Goal: Register for event/course

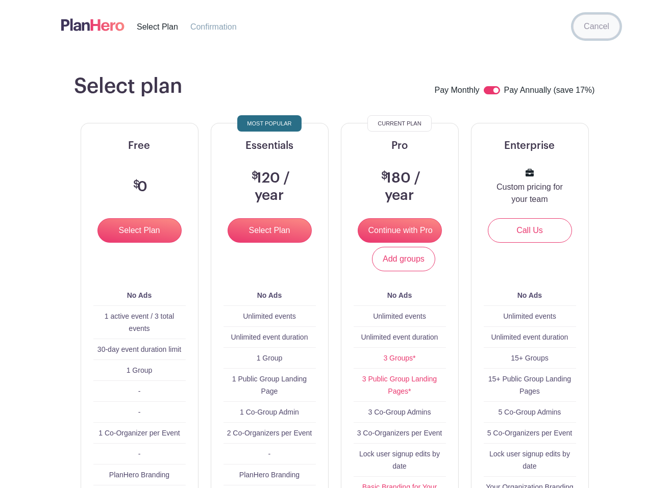
click at [580, 15] on link "Cancel" at bounding box center [596, 26] width 47 height 24
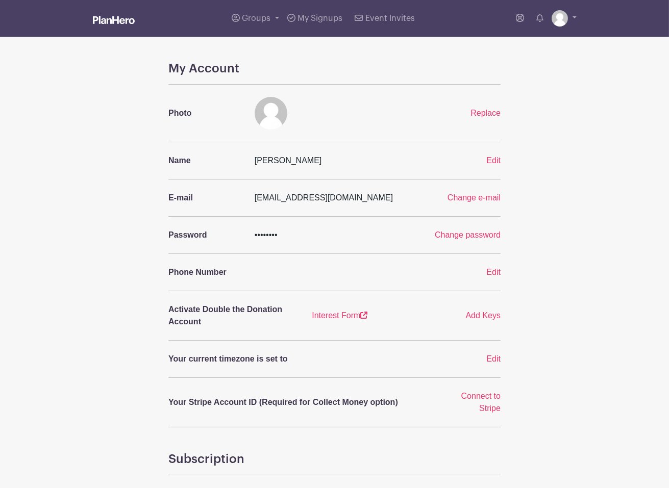
click at [93, 21] on img at bounding box center [114, 20] width 42 height 8
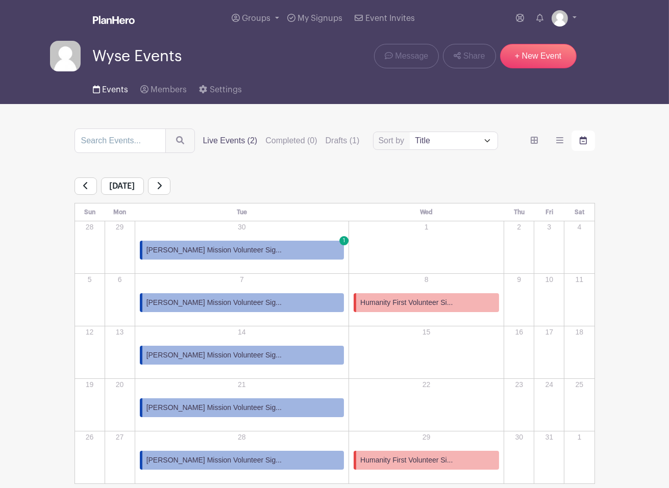
click at [120, 91] on span "Events" at bounding box center [115, 90] width 26 height 8
click at [264, 248] on link "[PERSON_NAME] Mission Volunteer Sig... 1" at bounding box center [242, 250] width 205 height 19
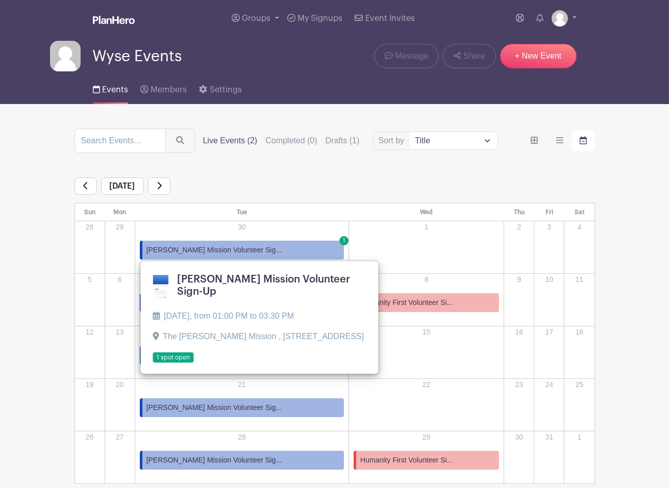
click at [332, 181] on div "[DATE]" at bounding box center [334, 186] width 520 height 17
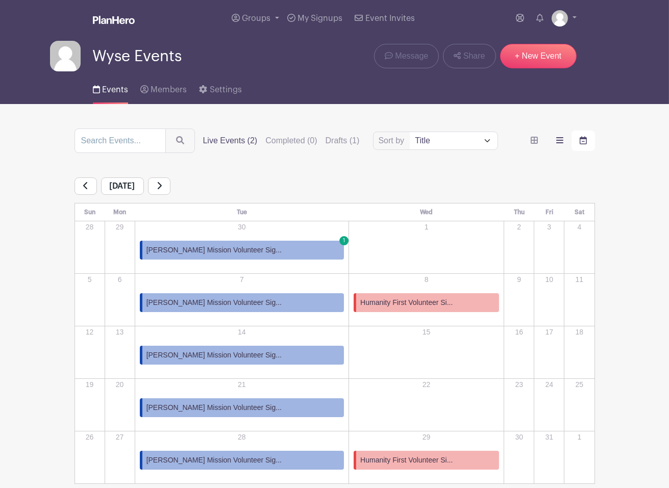
click at [565, 143] on label "order and view" at bounding box center [559, 141] width 23 height 20
click at [0, 0] on input "order and view" at bounding box center [0, 0] width 0 height 0
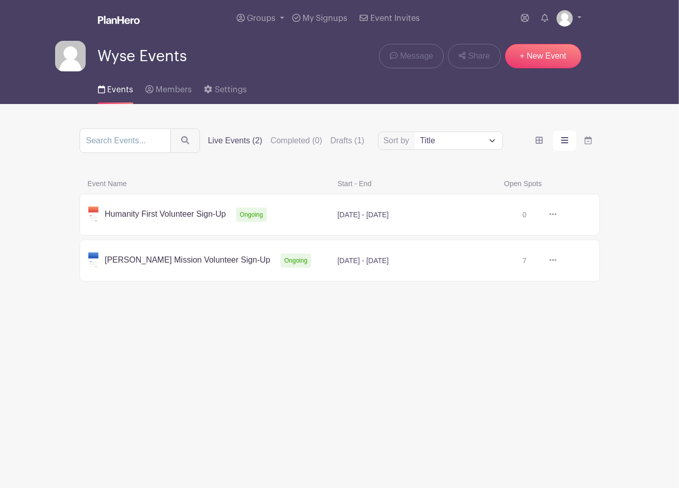
click at [557, 261] on link at bounding box center [557, 261] width 0 height 0
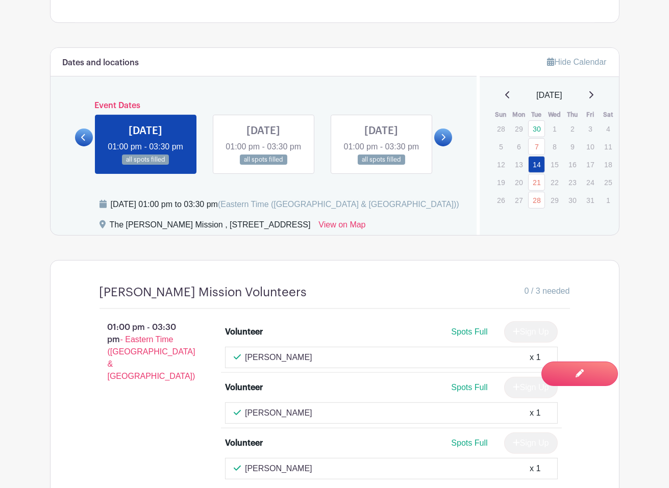
scroll to position [485, 0]
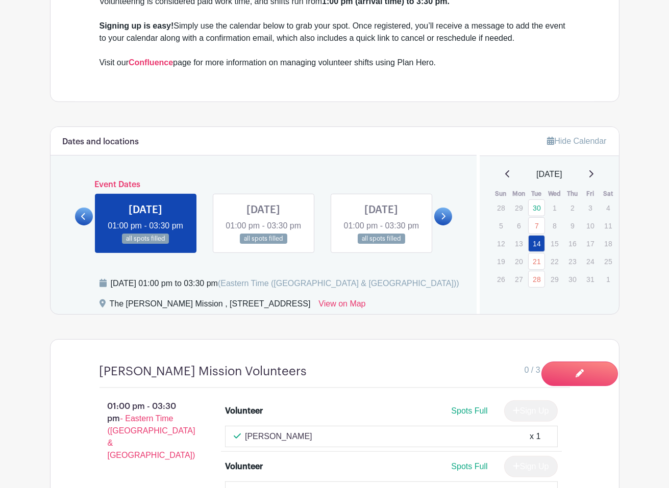
click at [442, 226] on link at bounding box center [443, 217] width 18 height 18
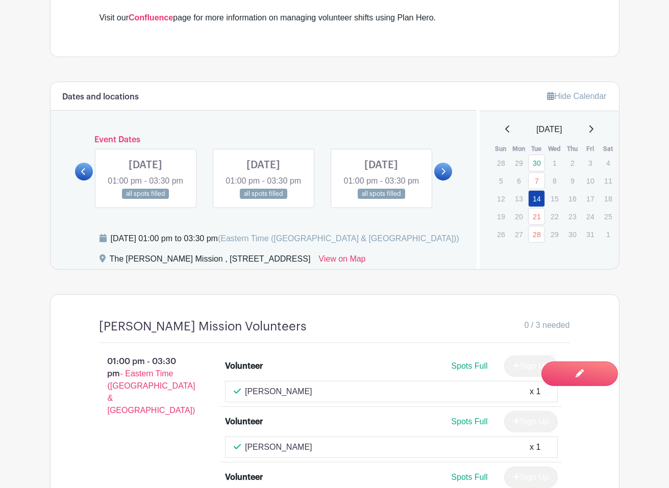
scroll to position [553, 0]
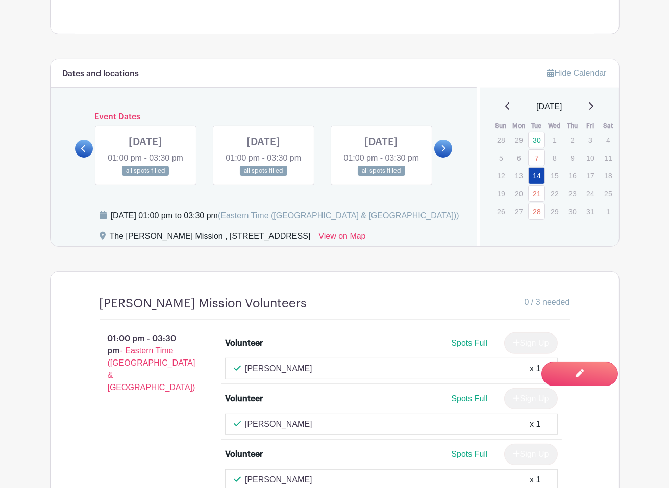
click at [263, 177] on link at bounding box center [263, 177] width 0 height 0
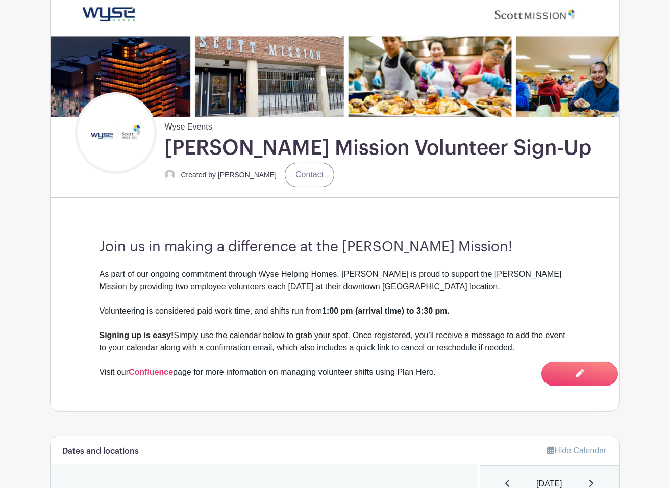
scroll to position [144, 0]
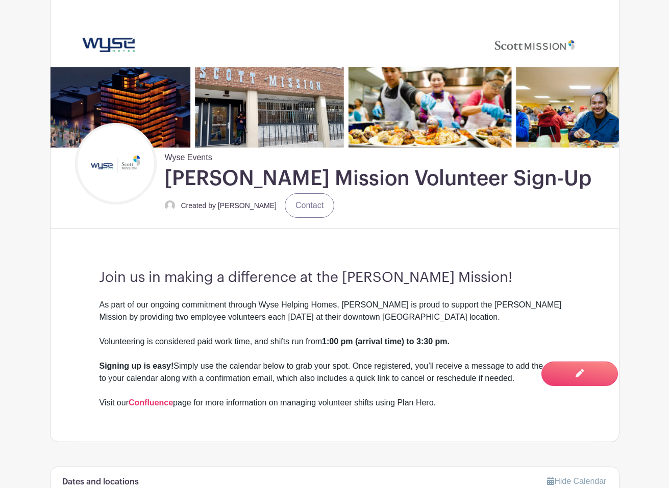
click at [37, 17] on main "Groups All Groups Selina's Events Wyse Events My Signups Event Invites My accou…" at bounding box center [334, 438] width 669 height 1165
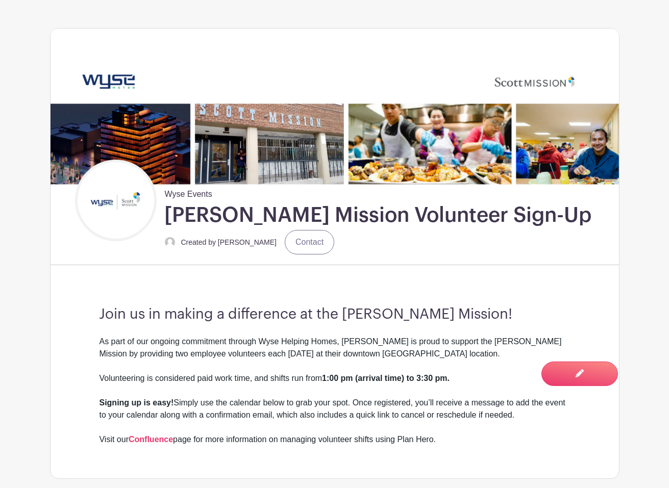
scroll to position [8, 0]
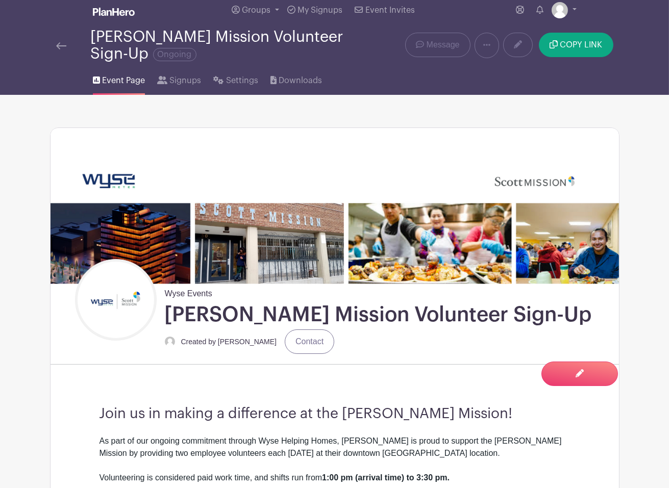
click at [77, 45] on div at bounding box center [73, 45] width 35 height 12
click at [70, 42] on div at bounding box center [73, 45] width 35 height 12
click at [65, 43] on img at bounding box center [61, 45] width 10 height 7
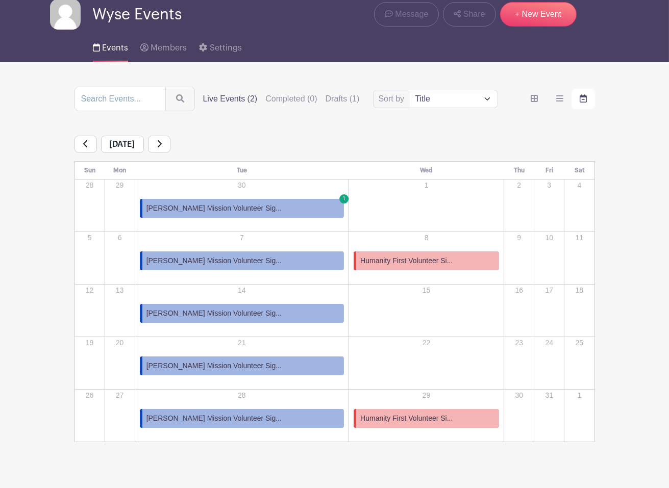
scroll to position [60, 0]
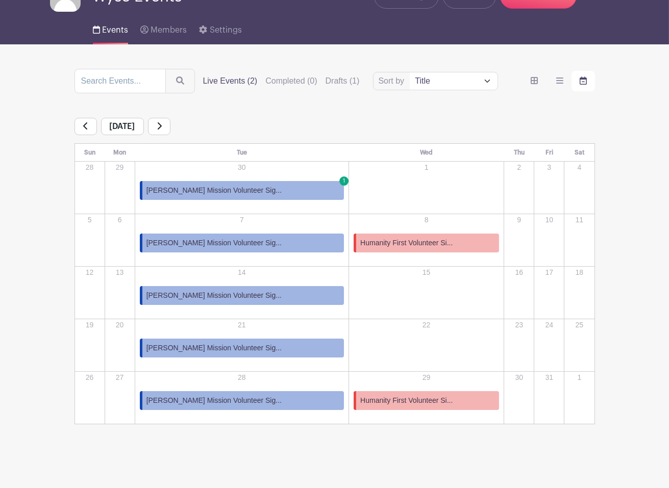
click at [266, 192] on link "[PERSON_NAME] Mission Volunteer Sig... 1" at bounding box center [242, 190] width 205 height 19
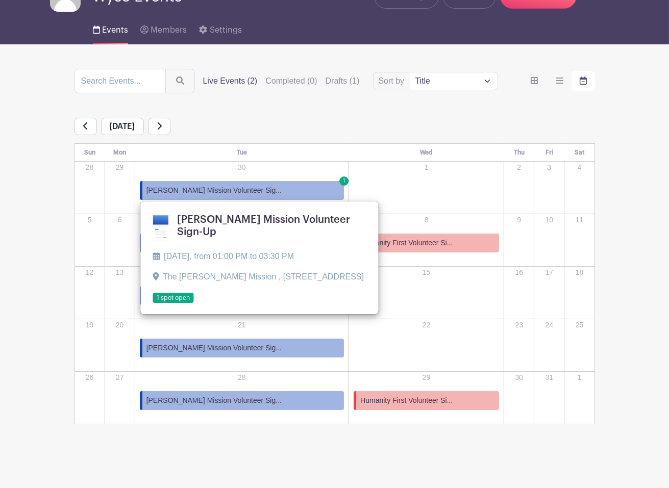
click at [266, 192] on link "[PERSON_NAME] Mission Volunteer Sig... 1" at bounding box center [242, 190] width 205 height 19
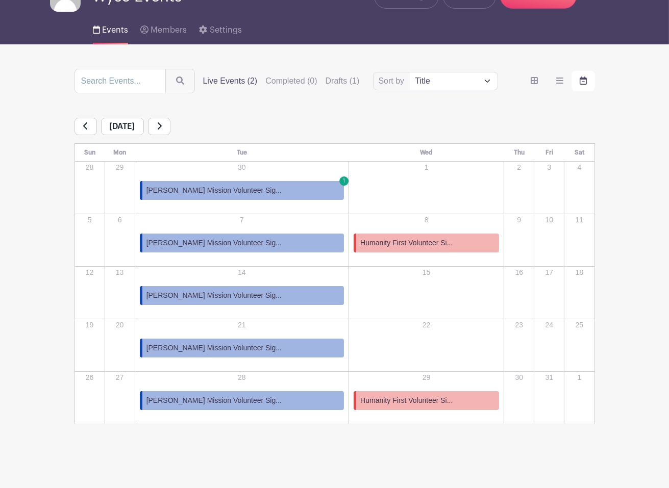
click at [246, 192] on span "[PERSON_NAME] Mission Volunteer Sig..." at bounding box center [213, 190] width 135 height 11
click at [284, 182] on link "[PERSON_NAME] Mission Volunteer Sig... 1" at bounding box center [242, 190] width 205 height 19
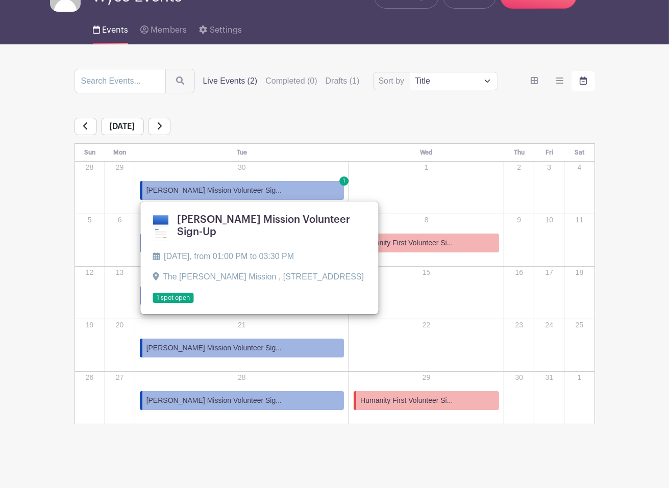
click at [247, 187] on link "[PERSON_NAME] Mission Volunteer Sig... 1" at bounding box center [242, 190] width 205 height 19
click at [247, 188] on link "[PERSON_NAME] Mission Volunteer Sig... 1" at bounding box center [242, 190] width 205 height 19
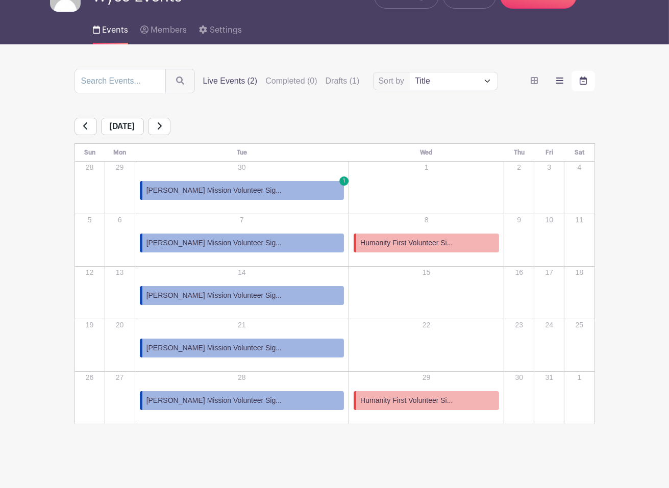
click at [568, 81] on label "order and view" at bounding box center [559, 81] width 23 height 20
click at [0, 0] on input "order and view" at bounding box center [0, 0] width 0 height 0
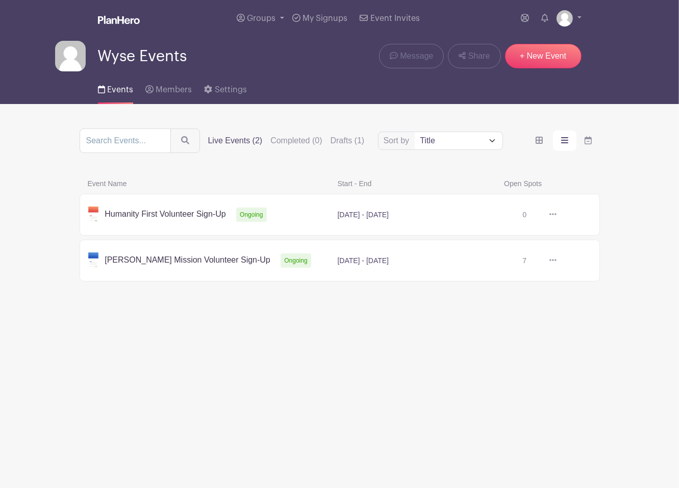
click at [557, 261] on link at bounding box center [557, 261] width 0 height 0
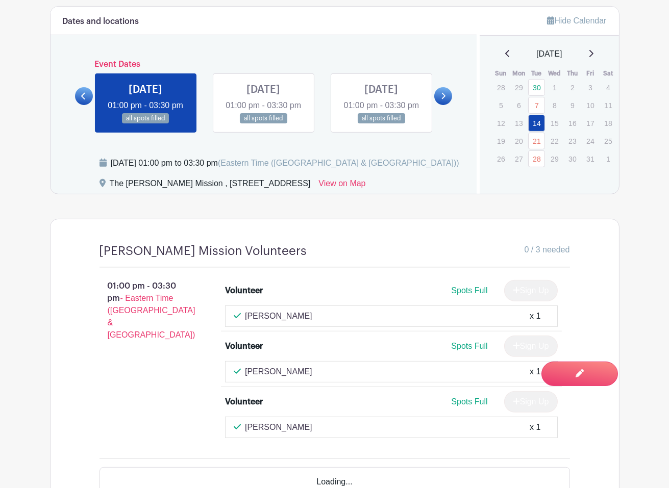
scroll to position [612, 0]
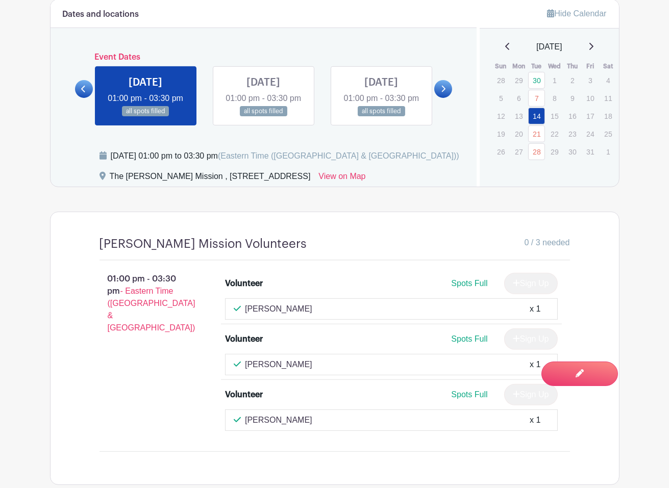
click at [145, 117] on link at bounding box center [145, 117] width 0 height 0
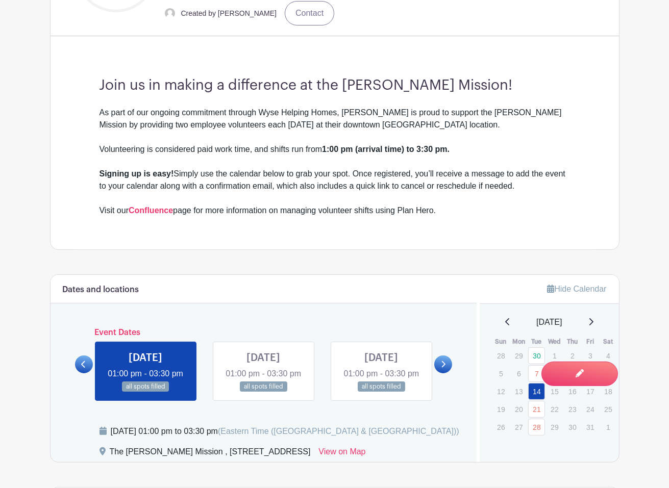
scroll to position [416, 0]
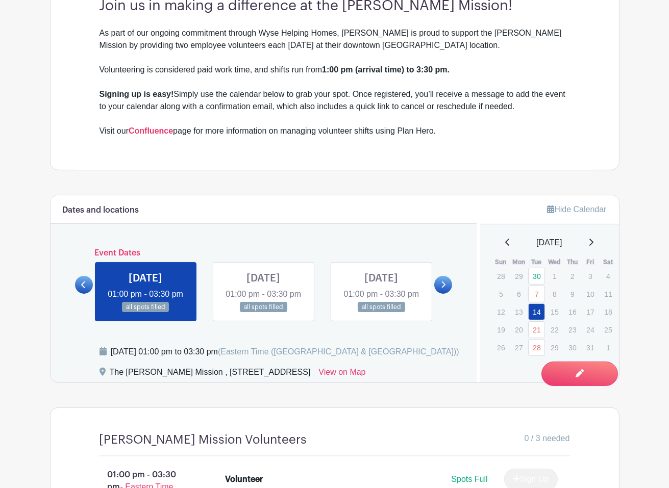
click at [145, 313] on link at bounding box center [145, 313] width 0 height 0
drag, startPoint x: 180, startPoint y: 289, endPoint x: 248, endPoint y: 247, distance: 79.7
click at [248, 247] on div "Dates and locations Event Dates [DATE] 01:00 pm - 03:30 pm all spots filled [DA…" at bounding box center [264, 288] width 427 height 187
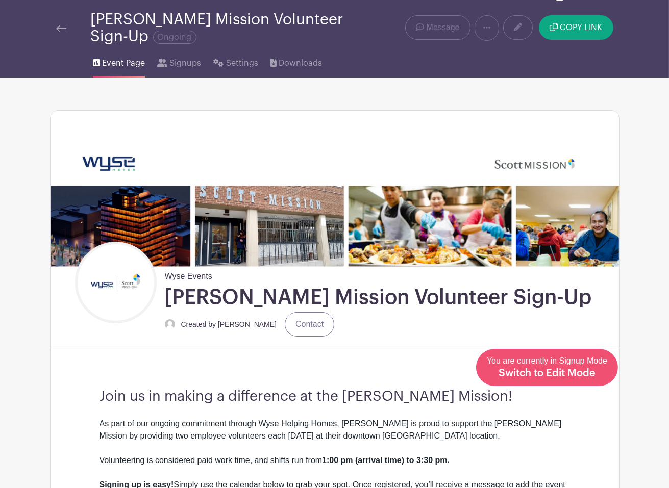
scroll to position [0, 0]
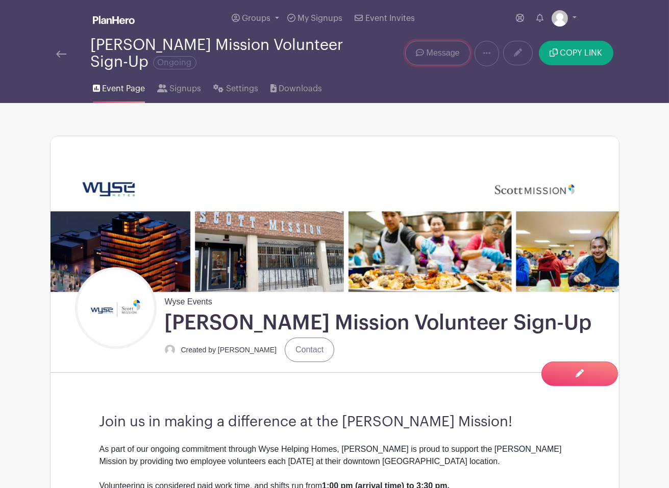
click at [458, 51] on span "Message" at bounding box center [443, 53] width 33 height 12
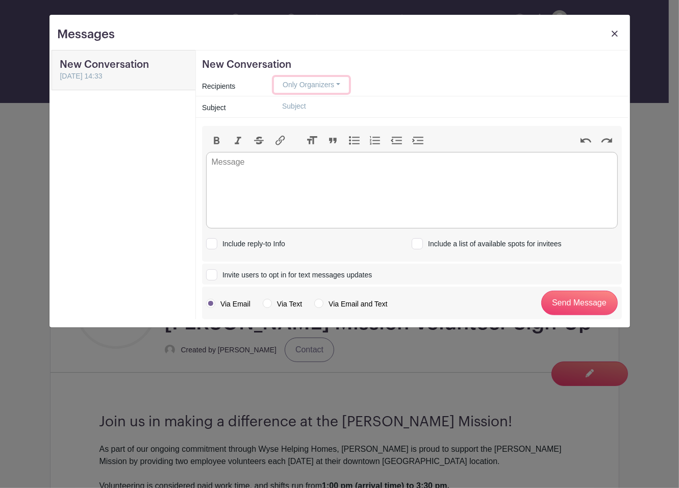
click at [321, 90] on button "Only Organizers" at bounding box center [311, 85] width 75 height 16
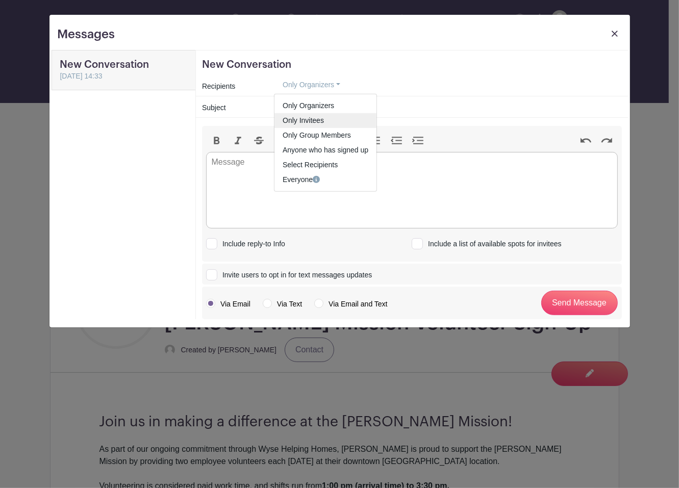
click at [347, 123] on link "Only Invitees" at bounding box center [326, 120] width 102 height 15
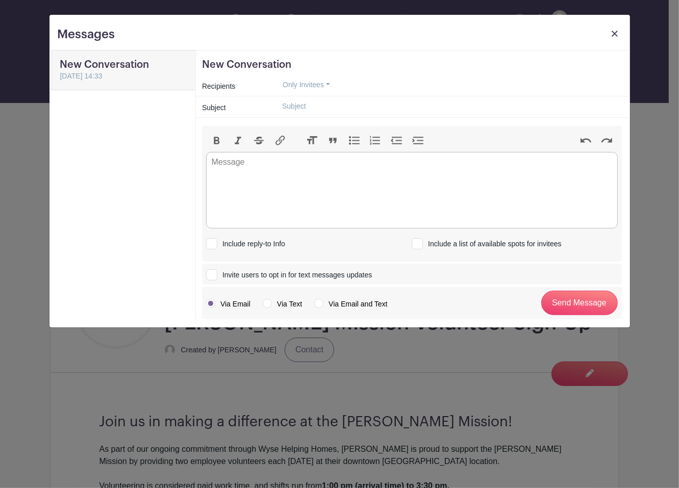
click at [619, 31] on link at bounding box center [615, 36] width 14 height 19
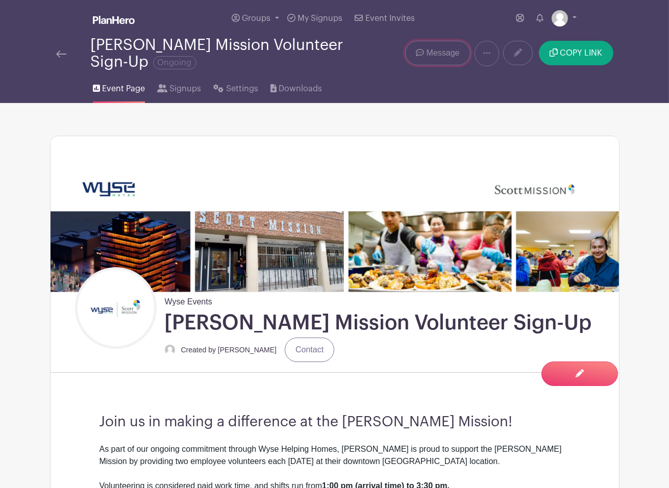
click at [429, 46] on link "Message" at bounding box center [437, 53] width 65 height 24
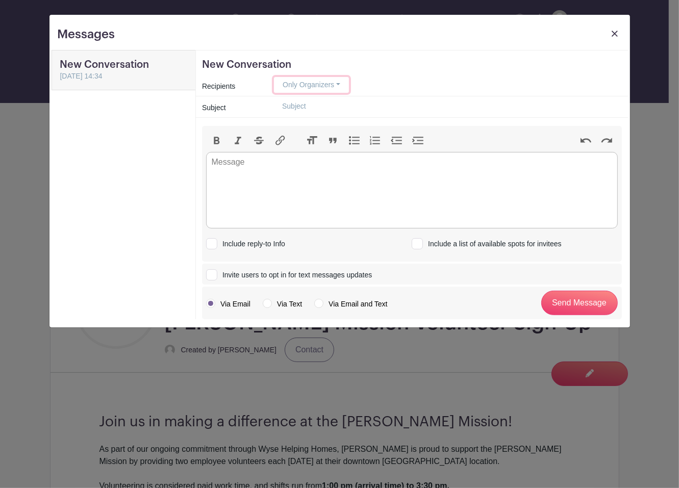
click at [344, 80] on button "Only Organizers" at bounding box center [311, 85] width 75 height 16
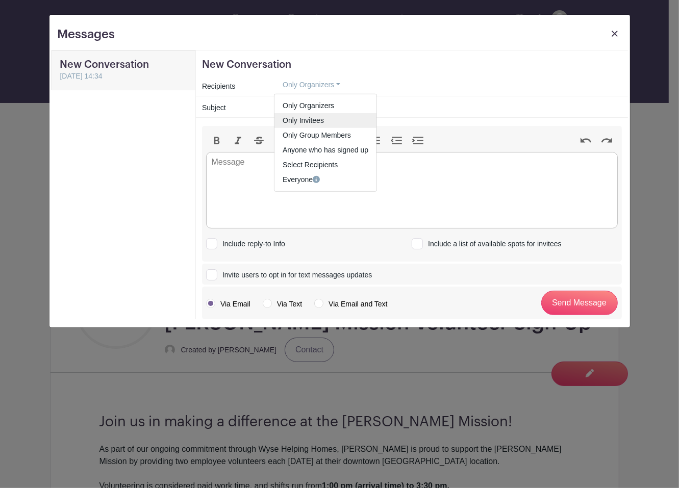
click at [335, 117] on link "Only Invitees" at bounding box center [326, 120] width 102 height 15
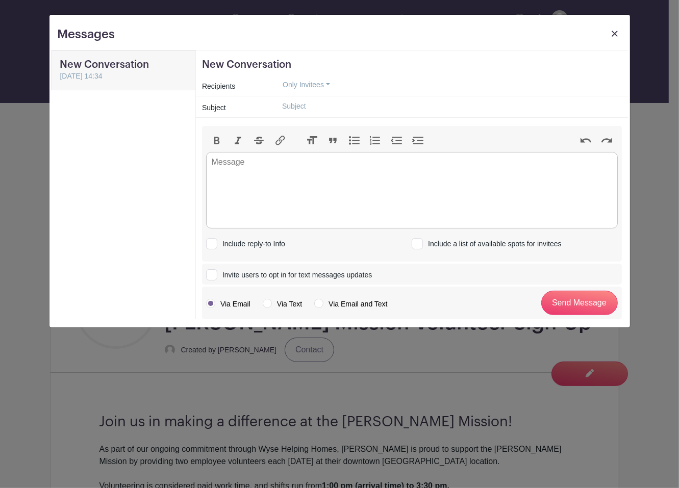
click at [610, 31] on link at bounding box center [615, 36] width 14 height 19
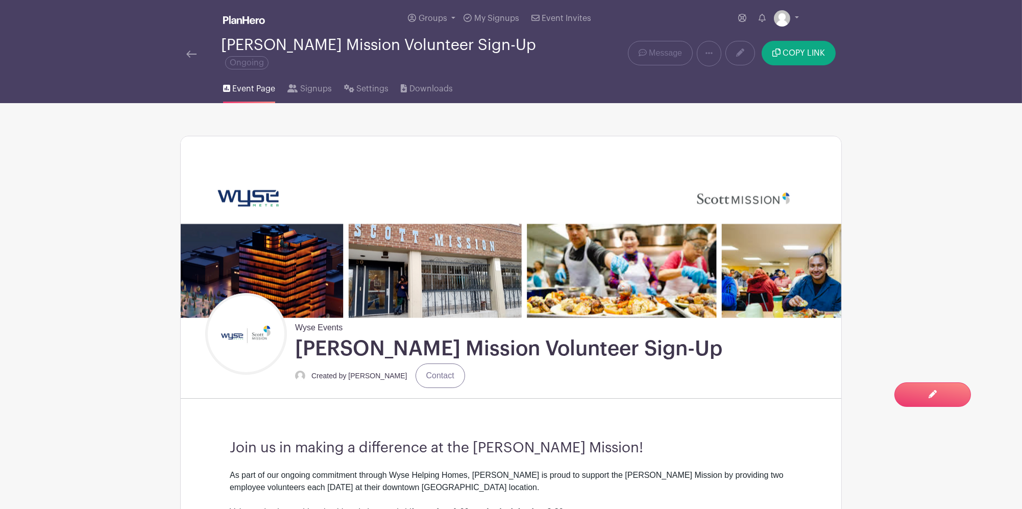
click at [187, 51] on img at bounding box center [191, 54] width 10 height 7
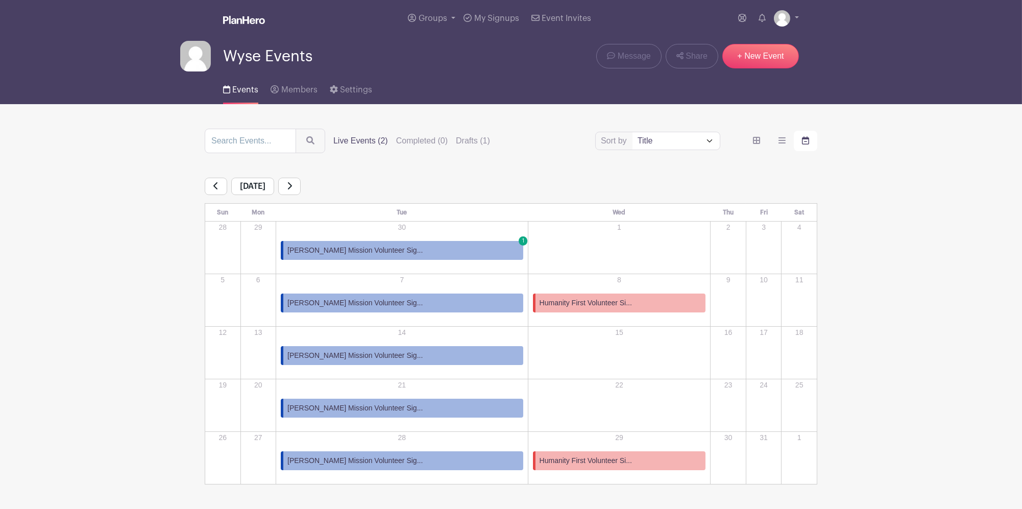
click at [395, 252] on link "[PERSON_NAME] Mission Volunteer Sig... 1" at bounding box center [402, 250] width 242 height 19
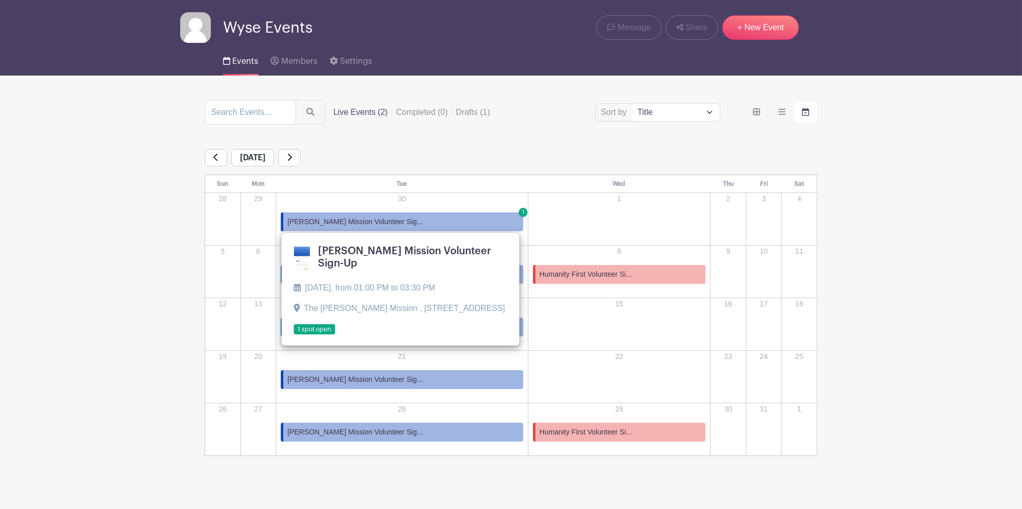
scroll to position [40, 0]
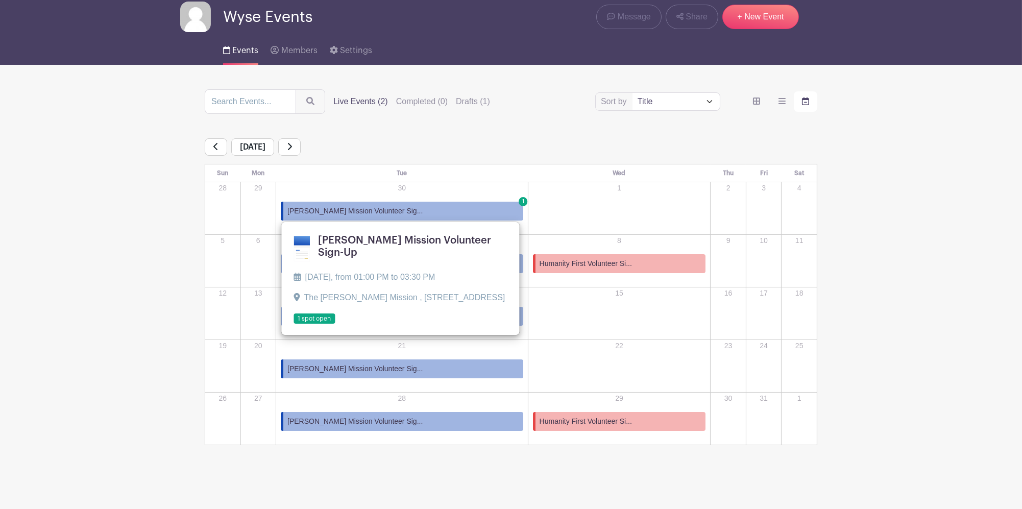
click at [416, 465] on main "Groups All Groups Selina's Events Wyse Events My Signups Event Invites My accou…" at bounding box center [511, 235] width 1022 height 548
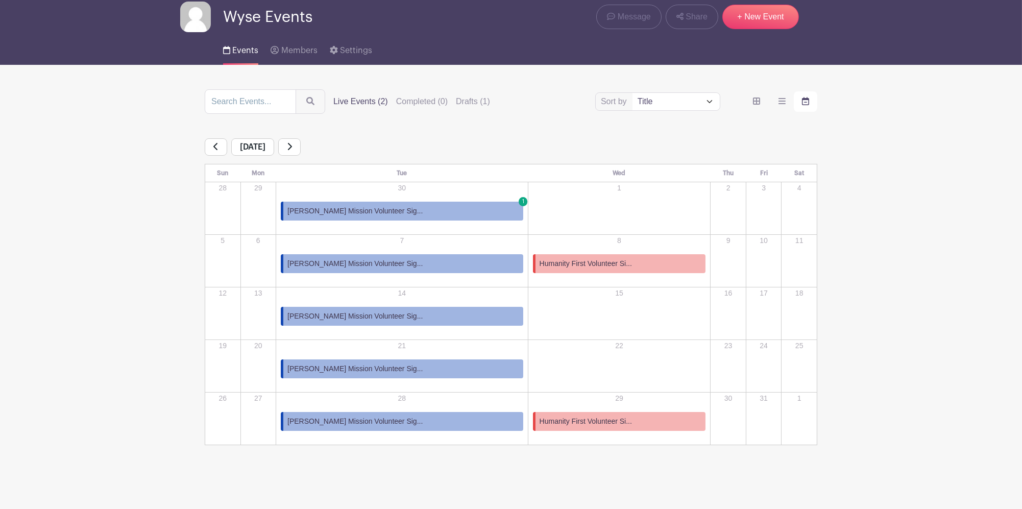
click at [301, 152] on link at bounding box center [289, 146] width 22 height 17
